Goal: Task Accomplishment & Management: Complete application form

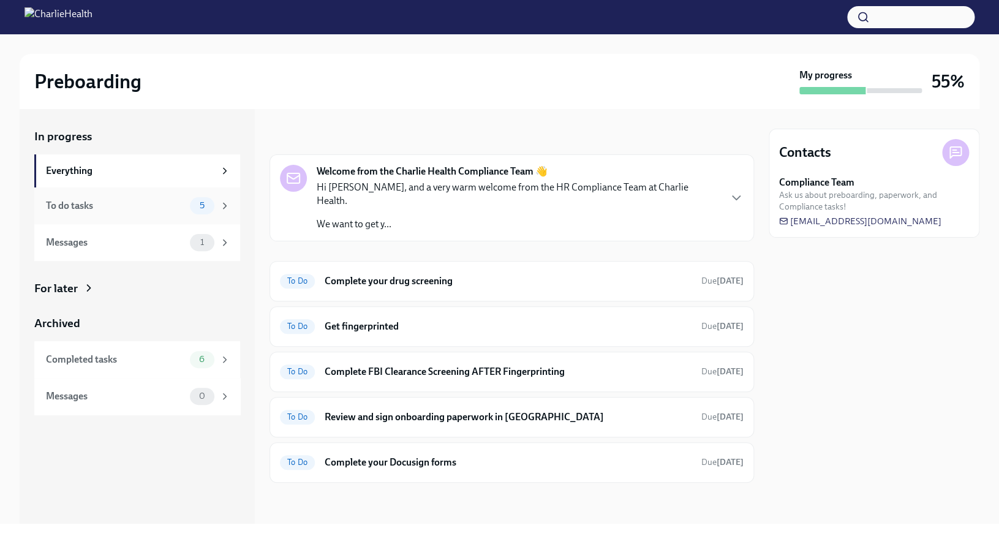
click at [149, 208] on div "To do tasks" at bounding box center [115, 205] width 139 height 13
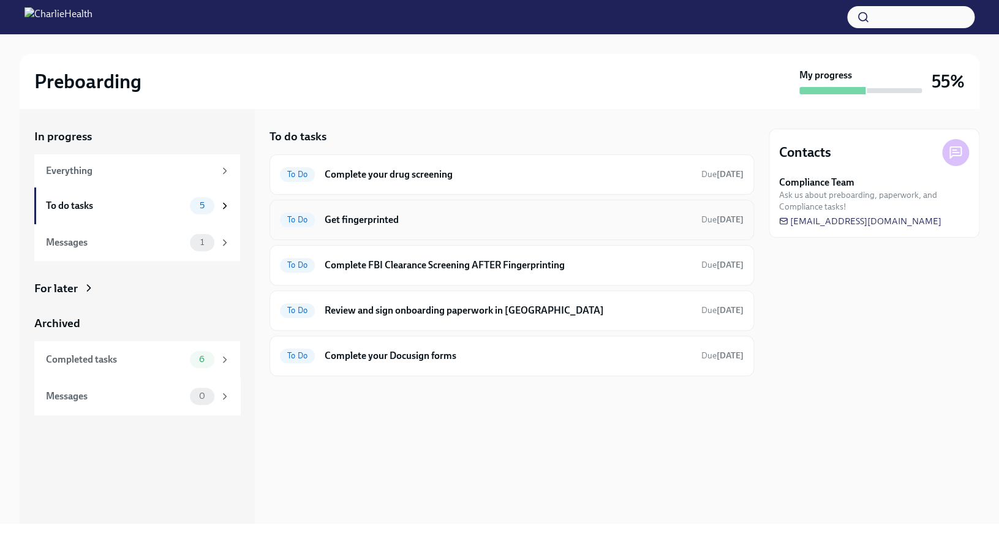
click at [373, 219] on h6 "Get fingerprinted" at bounding box center [508, 219] width 367 height 13
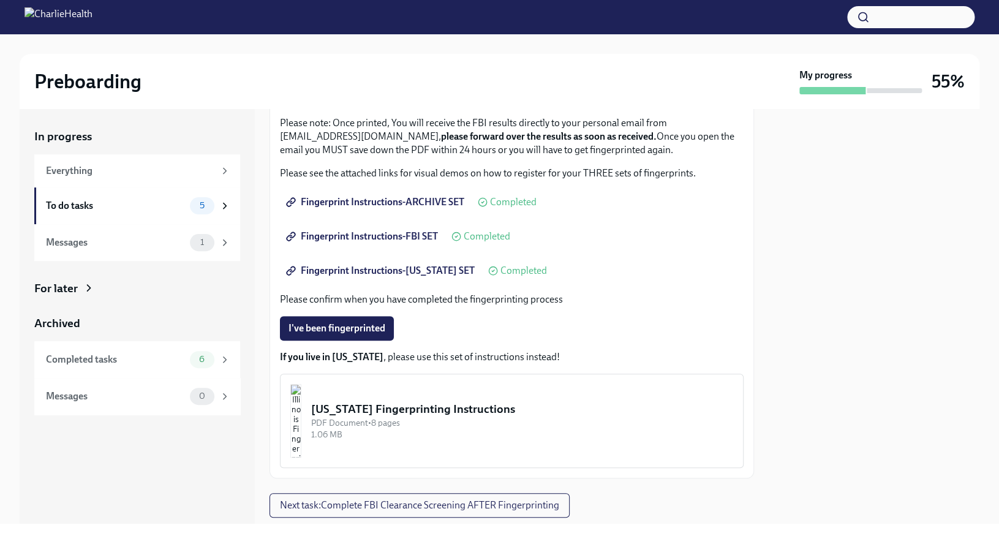
scroll to position [139, 0]
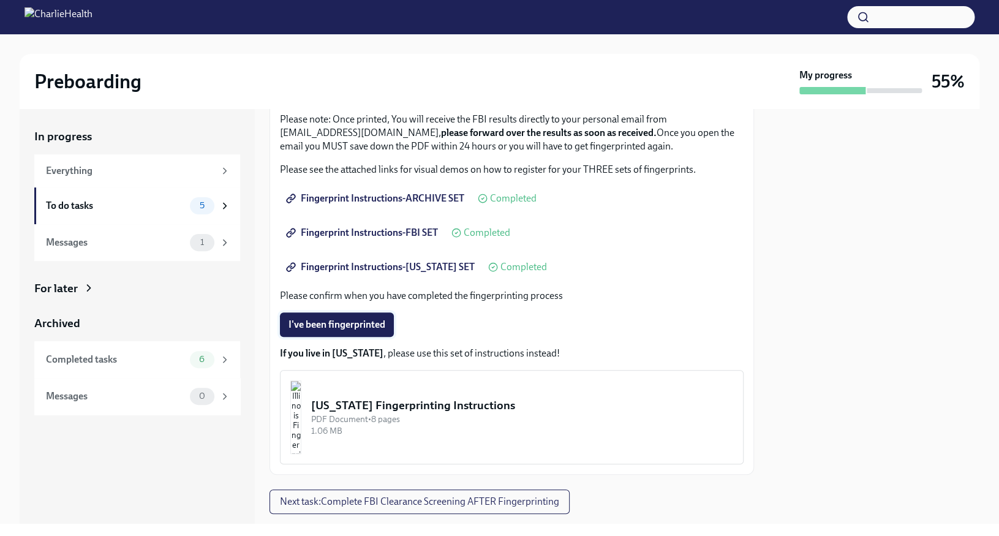
click at [373, 325] on span "I've been fingerprinted" at bounding box center [337, 325] width 97 height 12
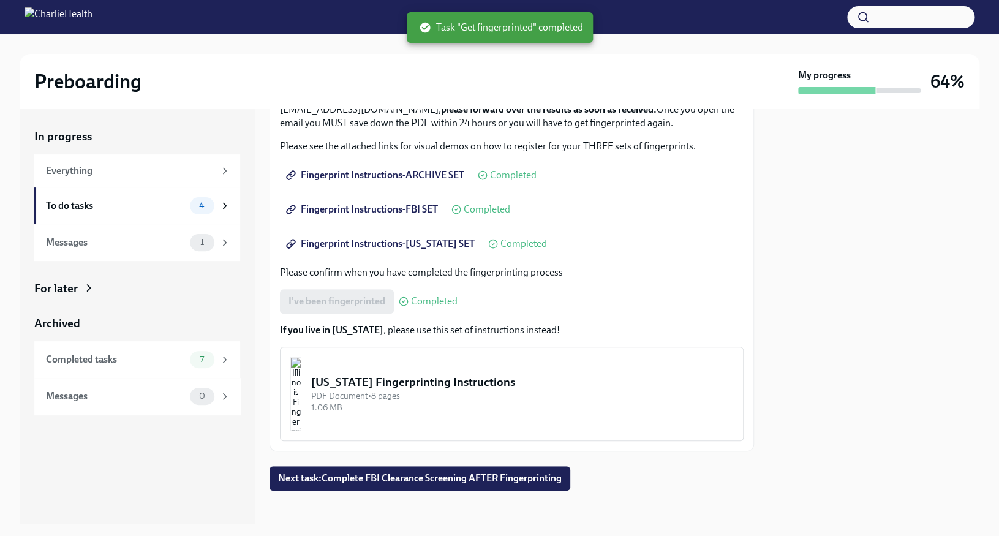
scroll to position [169, 0]
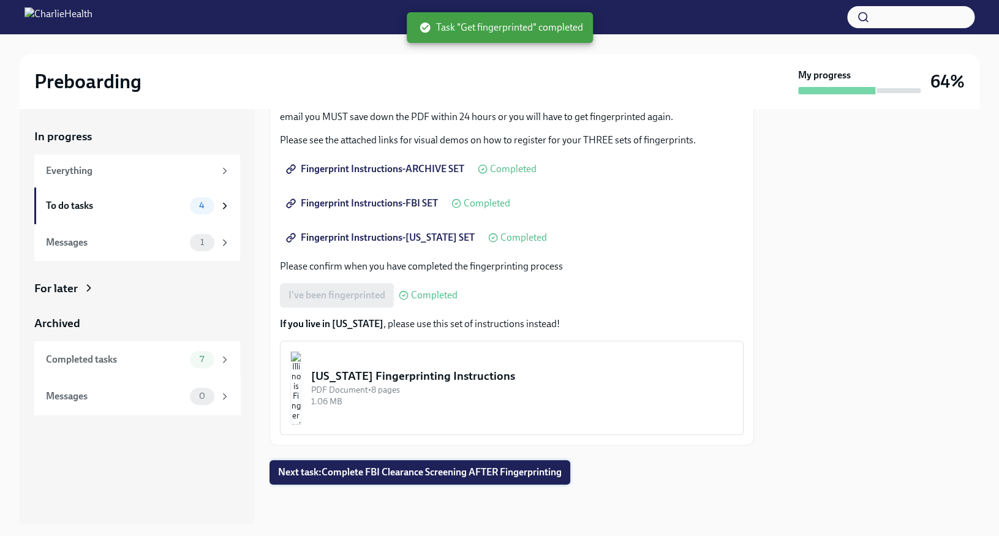
click at [430, 476] on span "Next task : Complete FBI Clearance Screening AFTER Fingerprinting" at bounding box center [420, 472] width 284 height 12
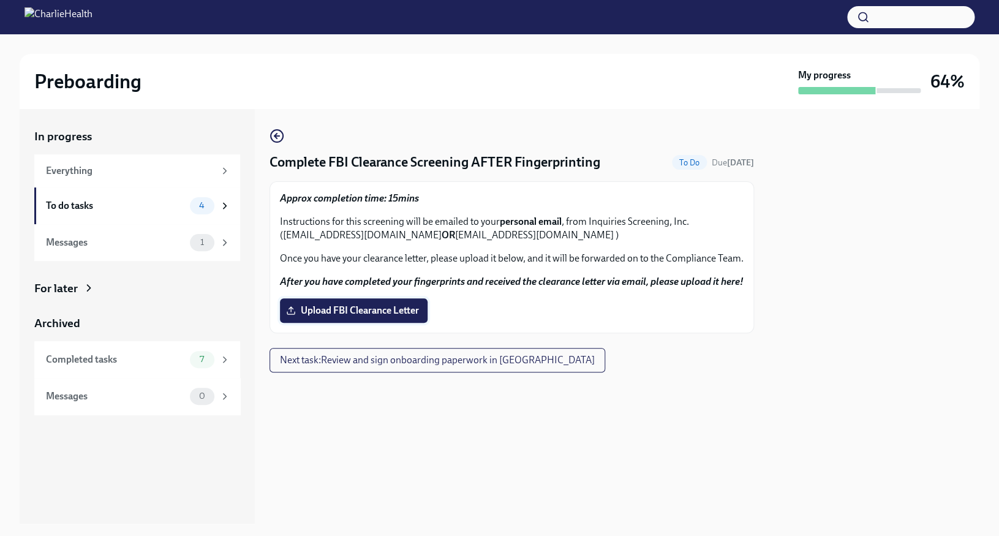
click at [348, 312] on span "Upload FBI Clearance Letter" at bounding box center [354, 311] width 131 height 12
click at [0, 0] on input "Upload FBI Clearance Letter" at bounding box center [0, 0] width 0 height 0
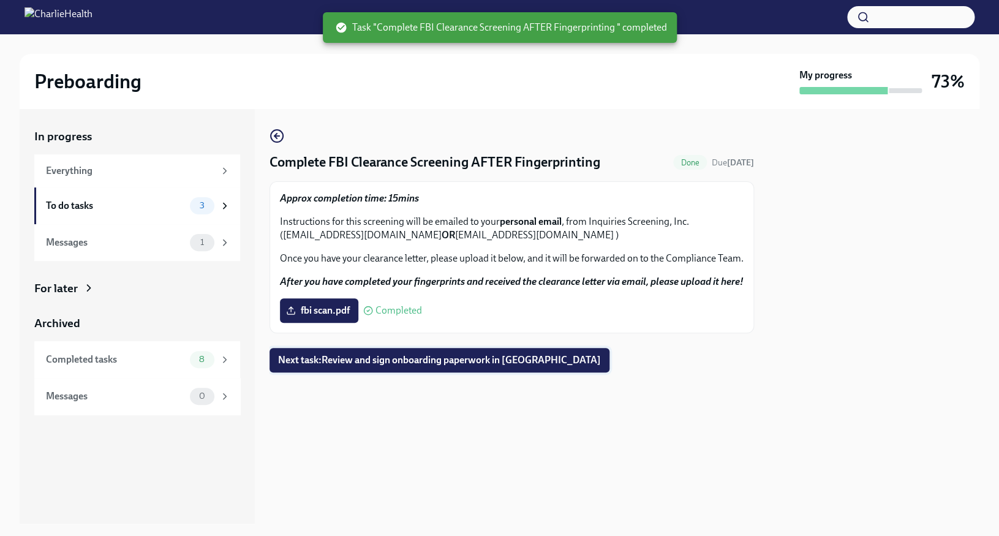
click at [509, 355] on span "Next task : Review and sign onboarding paperwork in [GEOGRAPHIC_DATA]" at bounding box center [439, 360] width 323 height 12
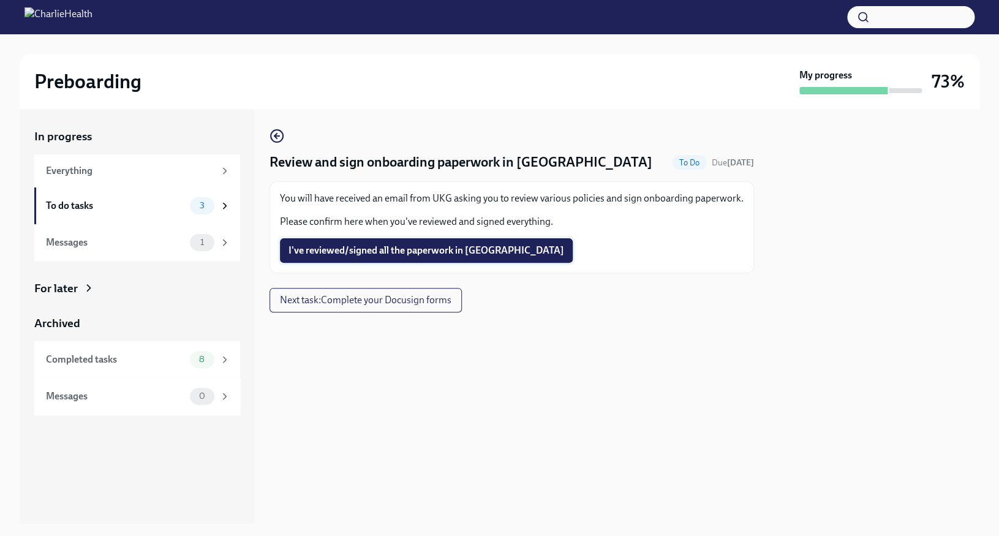
click at [468, 248] on span "I've reviewed/signed all the paperwork in [GEOGRAPHIC_DATA]" at bounding box center [427, 250] width 276 height 12
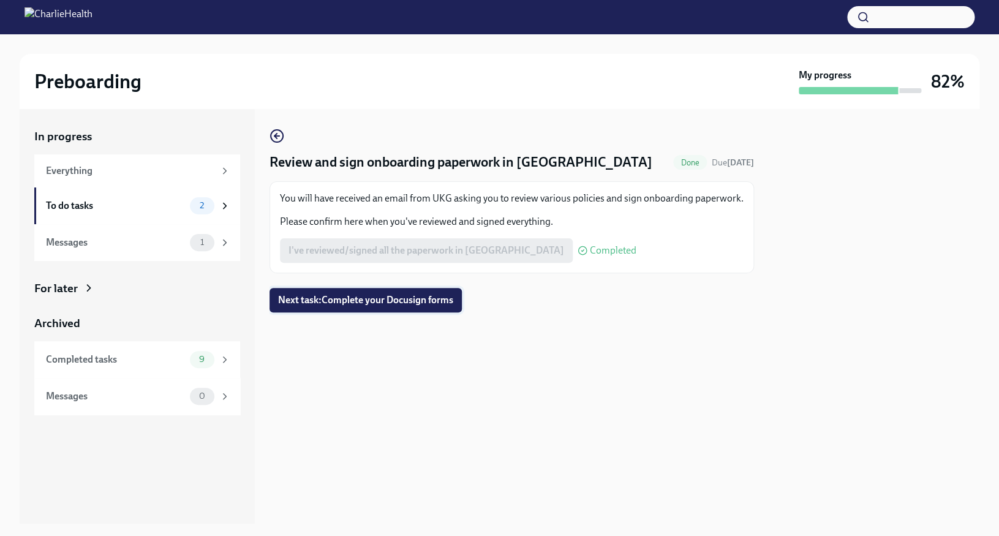
click at [400, 306] on span "Next task : Complete your Docusign forms" at bounding box center [365, 300] width 175 height 12
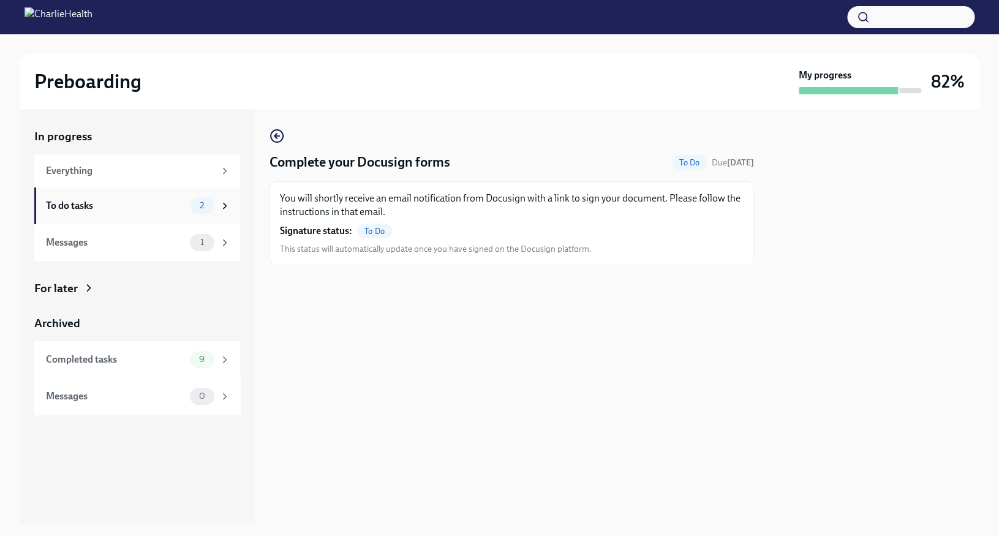
click at [159, 208] on div "To do tasks" at bounding box center [115, 205] width 139 height 13
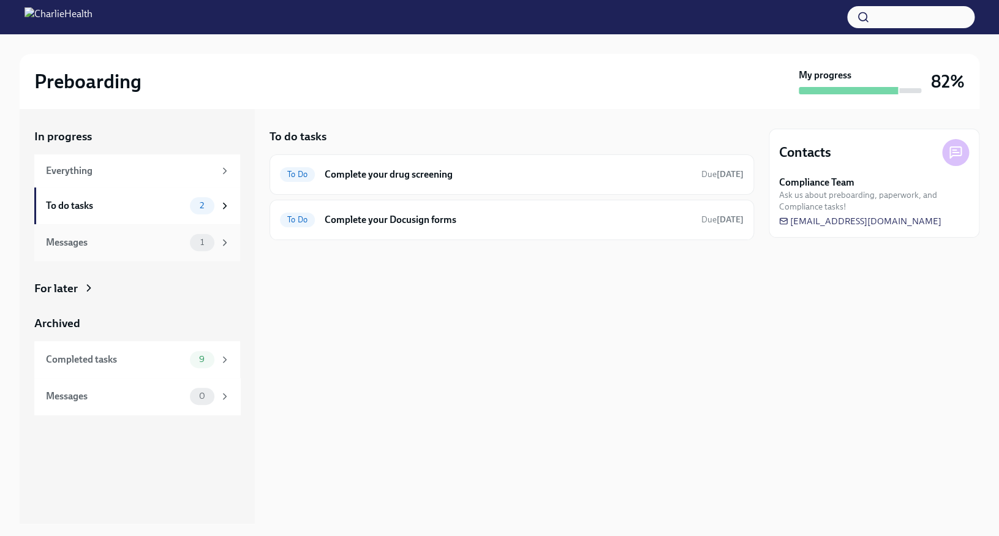
click at [132, 250] on div "Messages 1" at bounding box center [138, 242] width 184 height 17
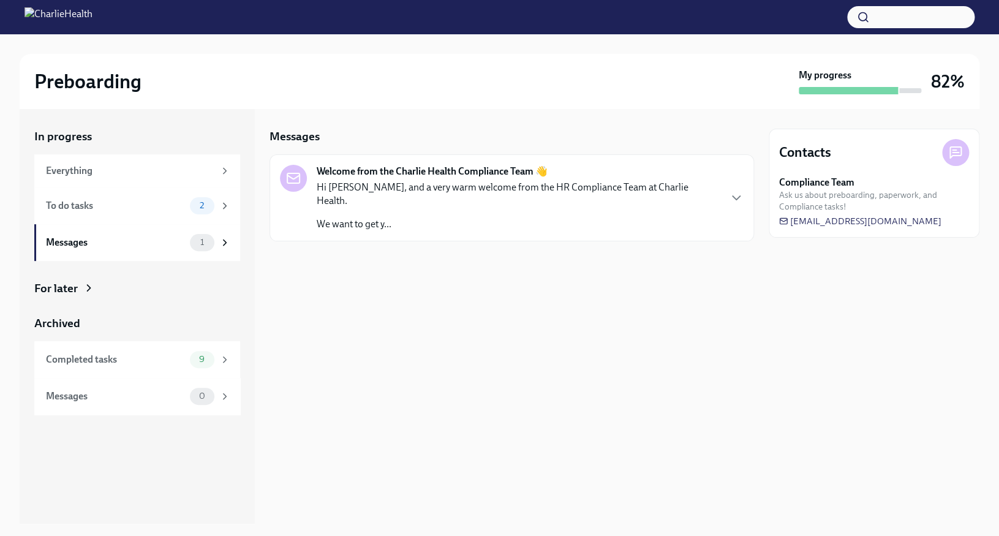
click at [455, 192] on p "Hi [PERSON_NAME], and a very warm welcome from the HR Compliance Team at Charli…" at bounding box center [518, 194] width 403 height 27
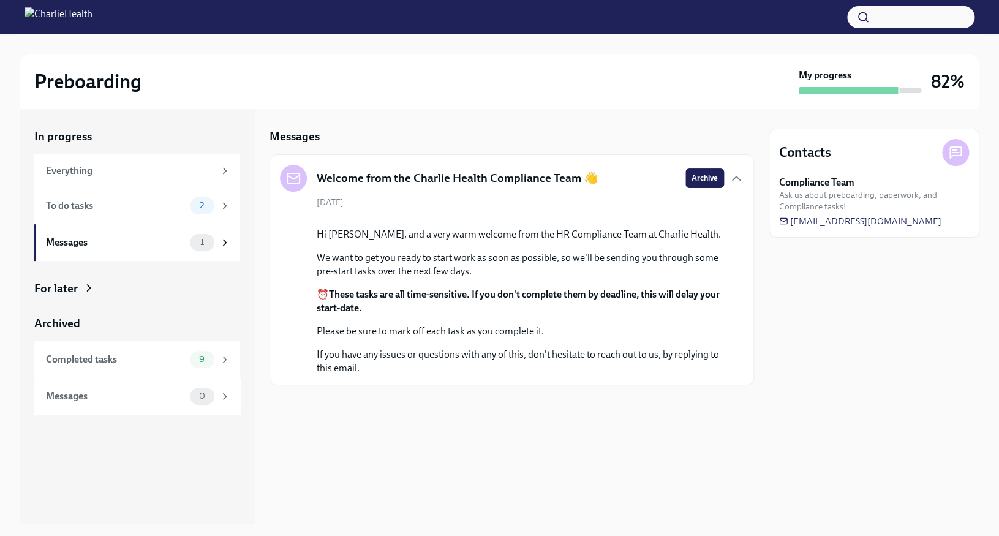
scroll to position [18, 0]
click at [76, 289] on div "For later" at bounding box center [56, 289] width 44 height 16
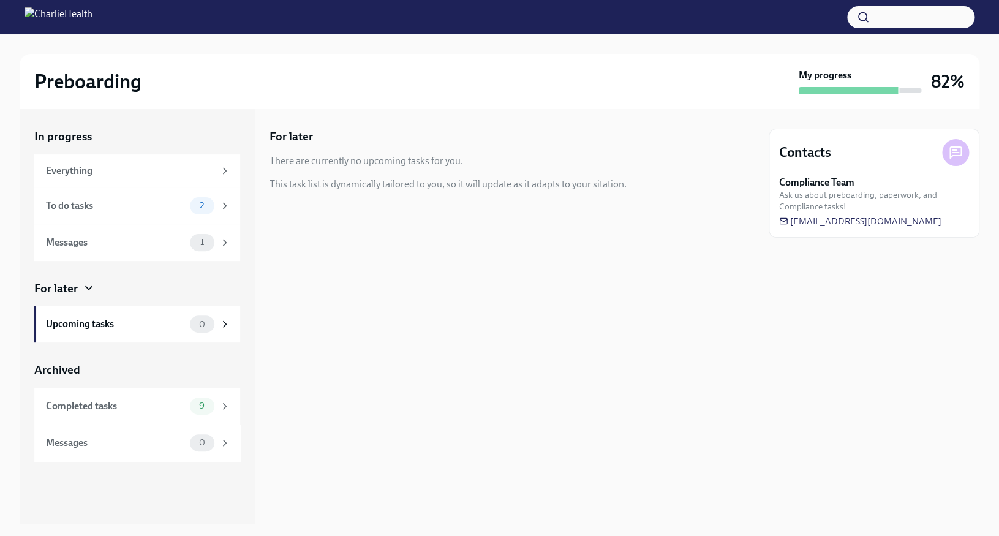
click at [76, 289] on div "For later" at bounding box center [56, 289] width 44 height 16
click at [135, 213] on div "To do tasks 2" at bounding box center [138, 205] width 184 height 17
